Goal: Task Accomplishment & Management: Manage account settings

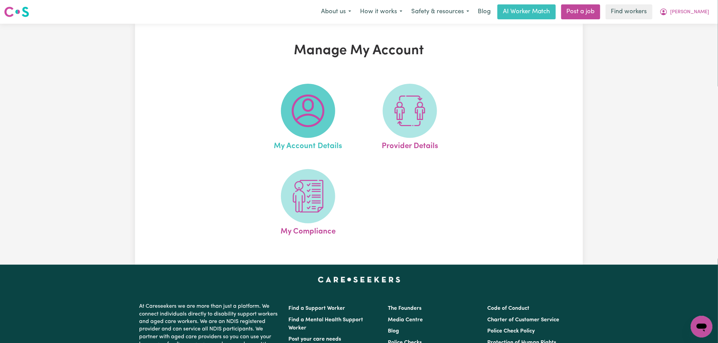
click at [317, 119] on img at bounding box center [308, 111] width 33 height 33
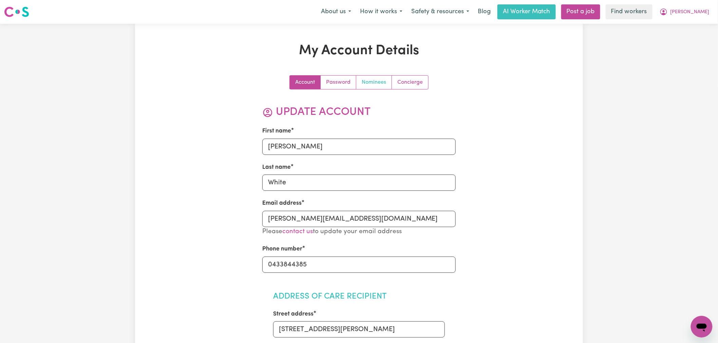
click at [377, 85] on link "Nominees" at bounding box center [374, 83] width 36 height 14
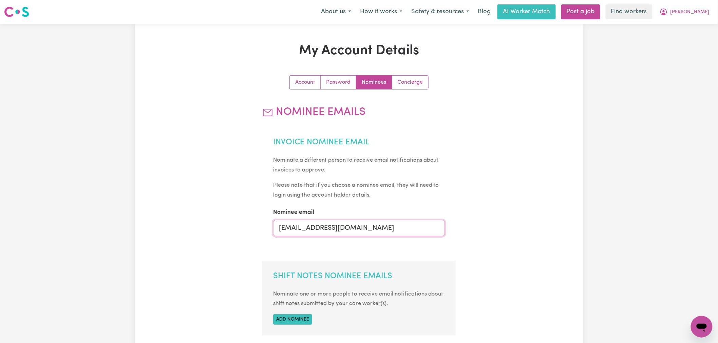
click at [347, 225] on input "[EMAIL_ADDRESS][DOMAIN_NAME]" at bounding box center [359, 228] width 172 height 16
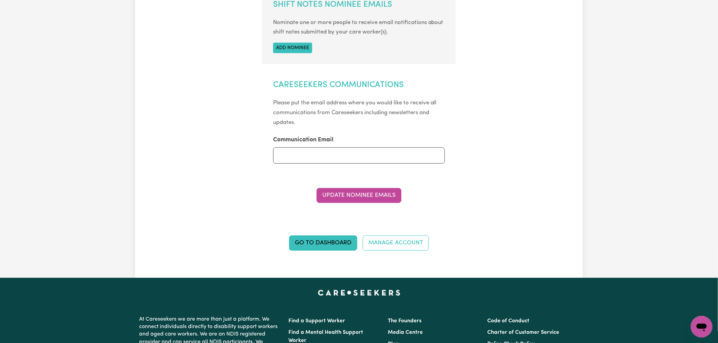
scroll to position [339, 0]
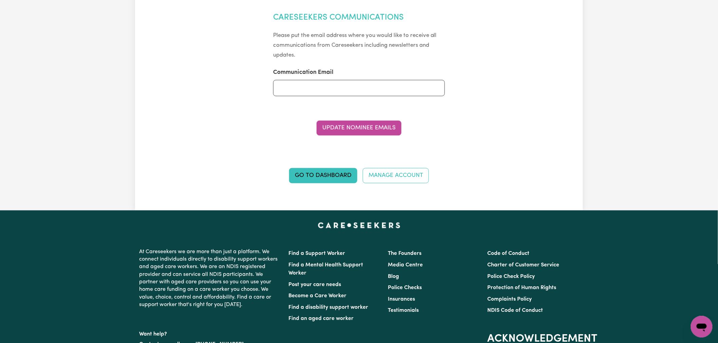
click at [357, 114] on section "Careseekers Communications Please put the email address where you would like to…" at bounding box center [359, 58] width 194 height 113
click at [361, 129] on button "Update Nominee Emails" at bounding box center [359, 128] width 85 height 15
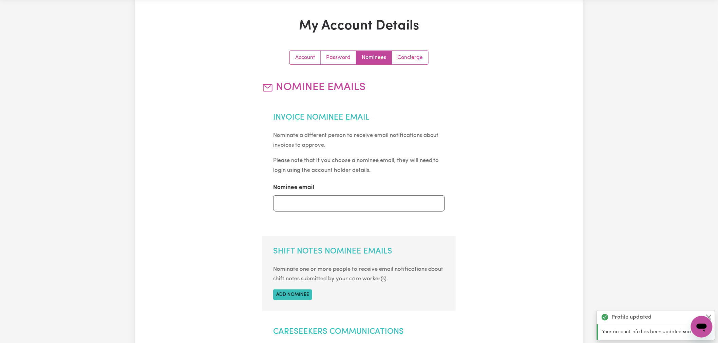
scroll to position [0, 0]
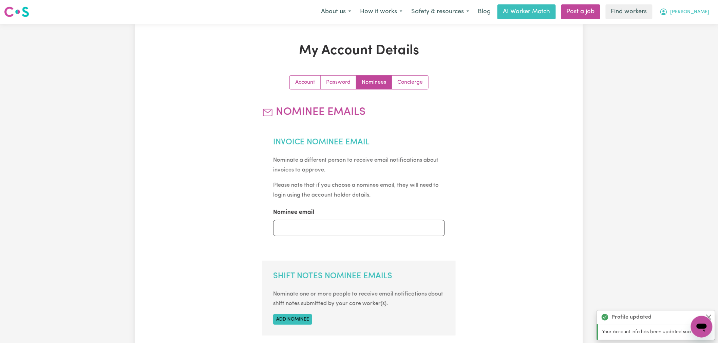
click at [694, 16] on button "[PERSON_NAME]" at bounding box center [684, 12] width 59 height 14
click at [689, 39] on link "Logout" at bounding box center [687, 39] width 54 height 13
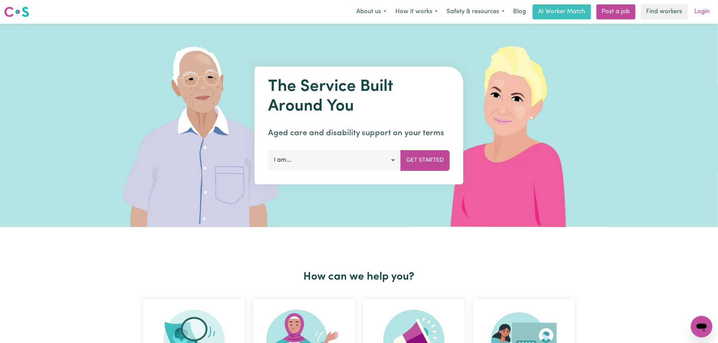
click at [701, 11] on link "Login" at bounding box center [701, 11] width 23 height 15
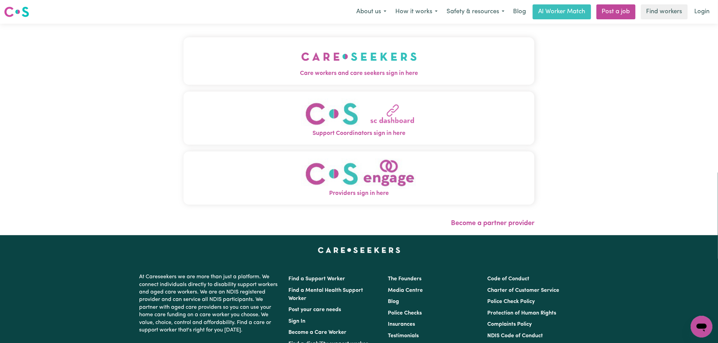
click at [262, 61] on button "Care workers and care seekers sign in here" at bounding box center [359, 61] width 351 height 48
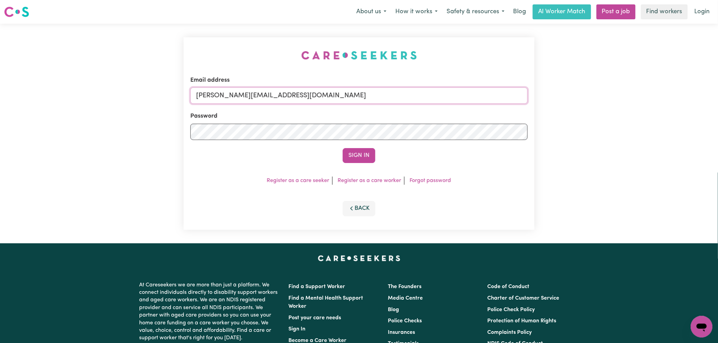
click at [300, 100] on input "[PERSON_NAME][EMAIL_ADDRESS][DOMAIN_NAME]" at bounding box center [358, 96] width 337 height 16
drag, startPoint x: 344, startPoint y: 93, endPoint x: 231, endPoint y: 93, distance: 113.3
click at [231, 93] on input "superuser~ [EMAIL_ADDRESS][DOMAIN_NAME]" at bounding box center [358, 96] width 337 height 16
click at [242, 92] on input "superuser~ [EMAIL_ADDRESS][DOMAIN_NAME]" at bounding box center [358, 96] width 337 height 16
type input "superuser~[EMAIL_ADDRESS][DOMAIN_NAME]"
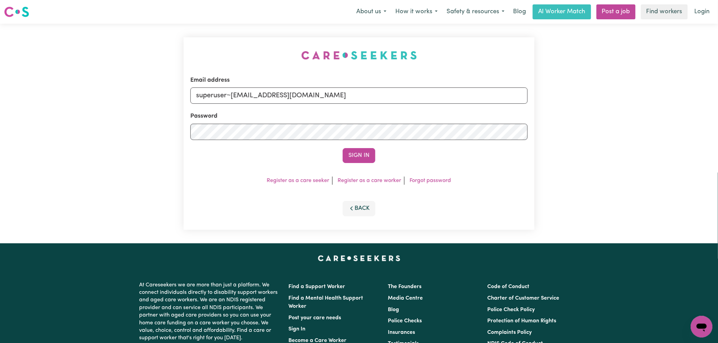
click at [343, 148] on button "Sign In" at bounding box center [359, 155] width 33 height 15
